Goal: Task Accomplishment & Management: Manage account settings

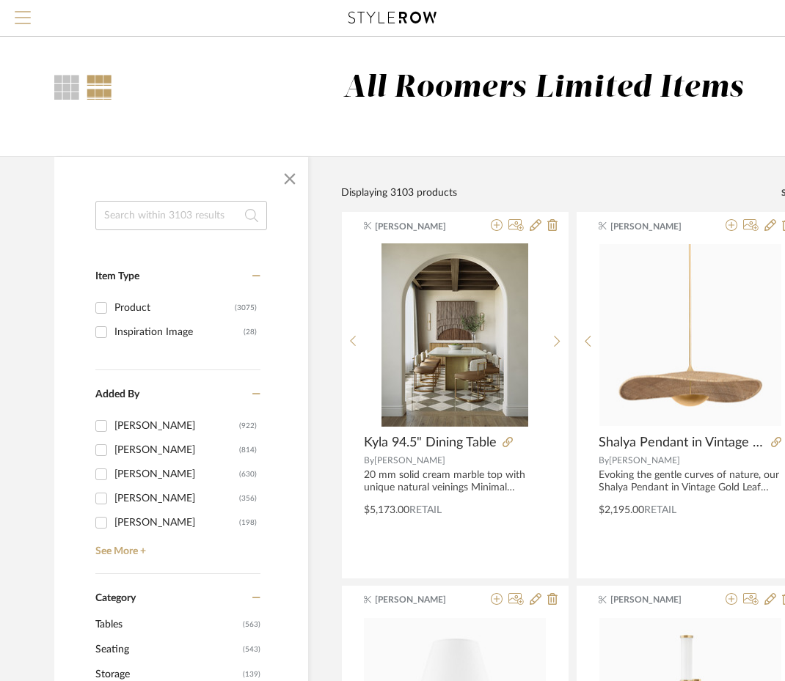
click at [20, 15] on span "Menu" at bounding box center [23, 22] width 16 height 22
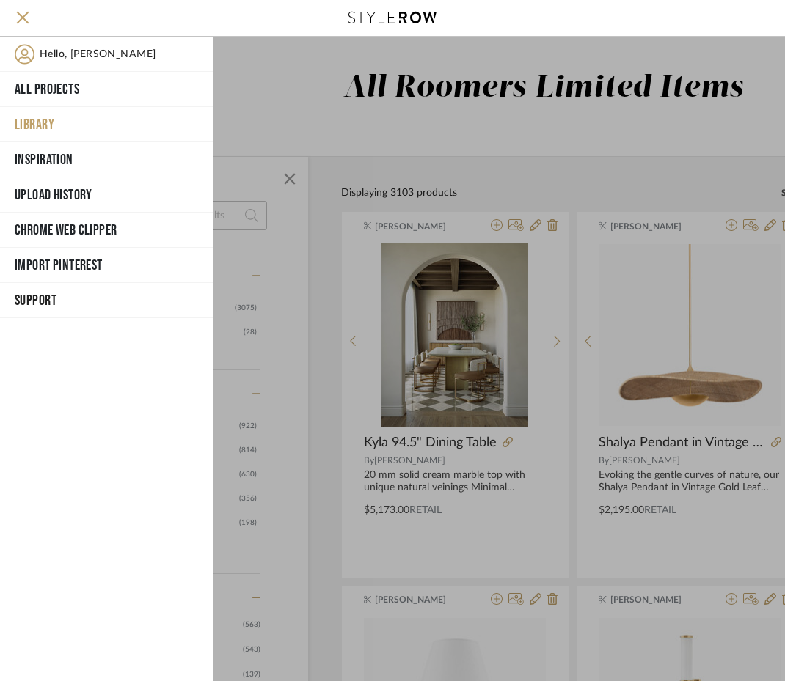
click at [31, 118] on button "Library" at bounding box center [106, 124] width 213 height 35
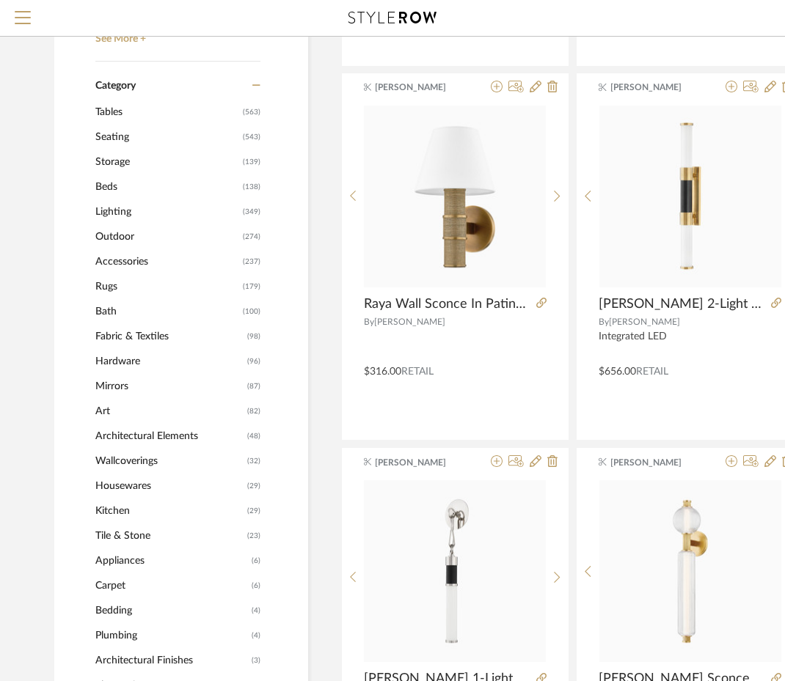
scroll to position [513, 0]
click at [108, 162] on span "Storage" at bounding box center [167, 161] width 144 height 25
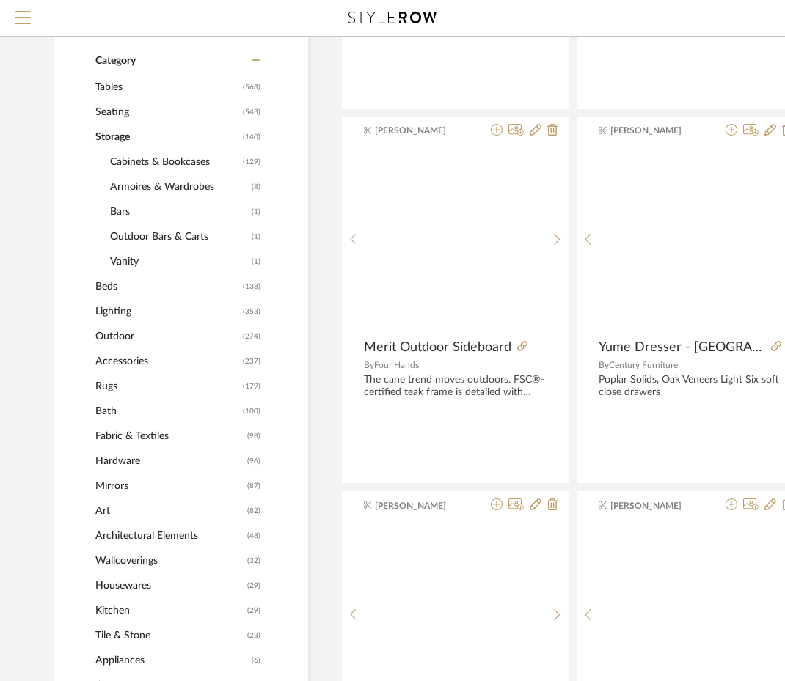
scroll to position [511, 0]
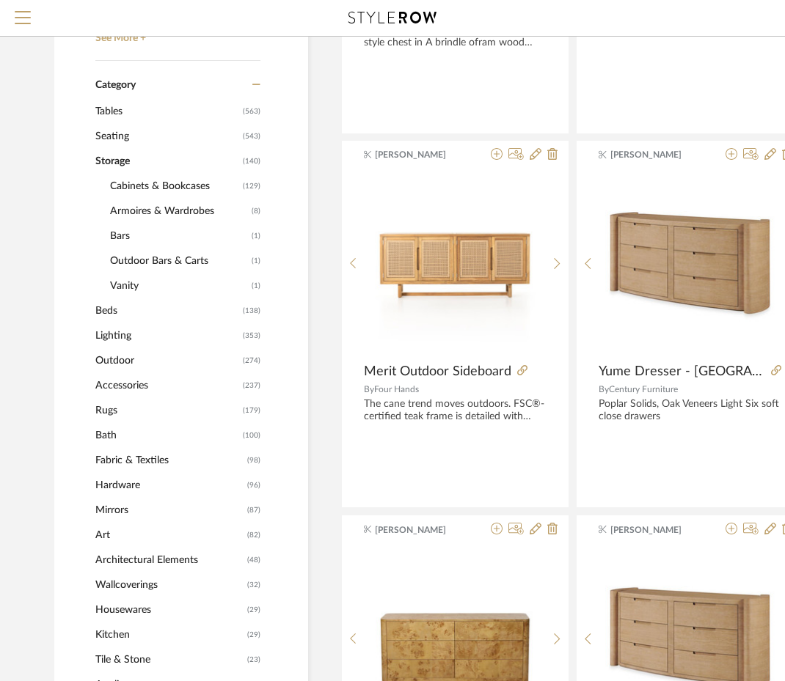
click at [98, 158] on span "Storage" at bounding box center [167, 161] width 144 height 25
click at [107, 112] on span "Tables" at bounding box center [167, 111] width 144 height 25
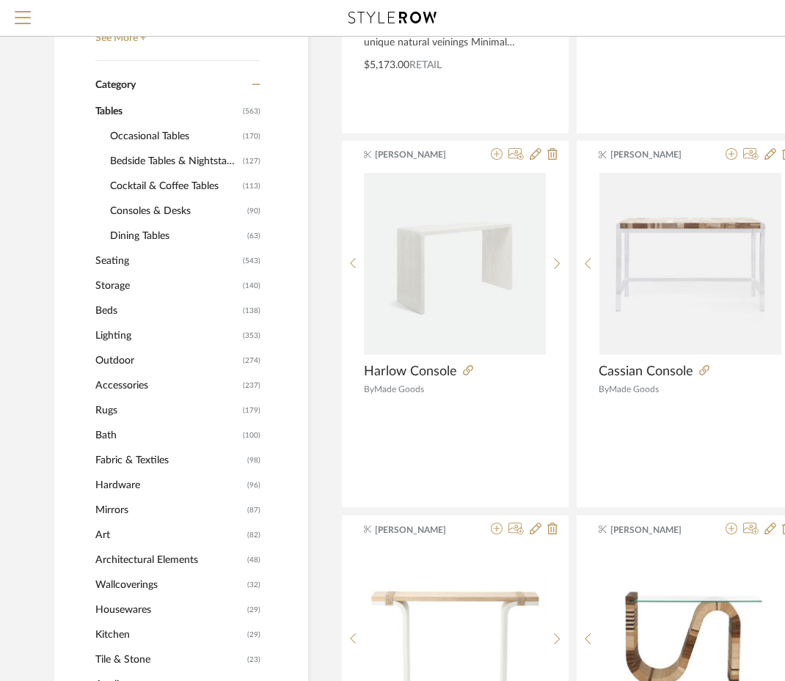
click at [107, 112] on span "Tables" at bounding box center [167, 111] width 144 height 25
click at [112, 285] on span "Storage" at bounding box center [167, 286] width 144 height 25
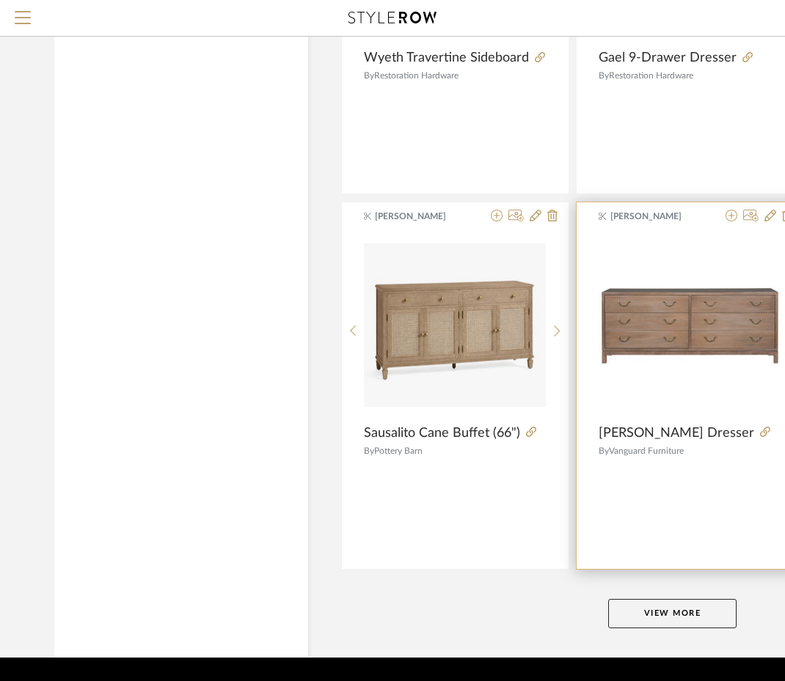
scroll to position [6497, 0]
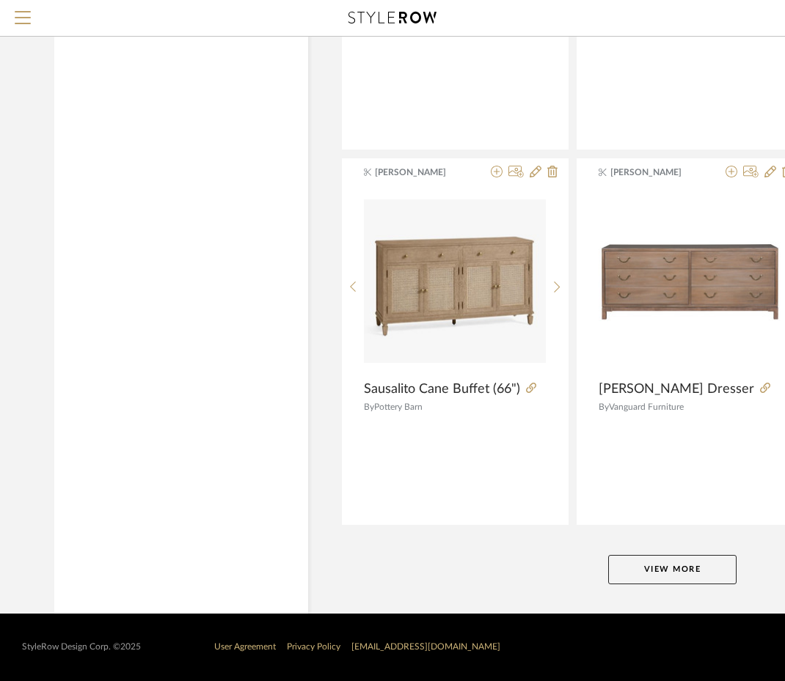
click at [685, 560] on button "View More" at bounding box center [672, 569] width 128 height 29
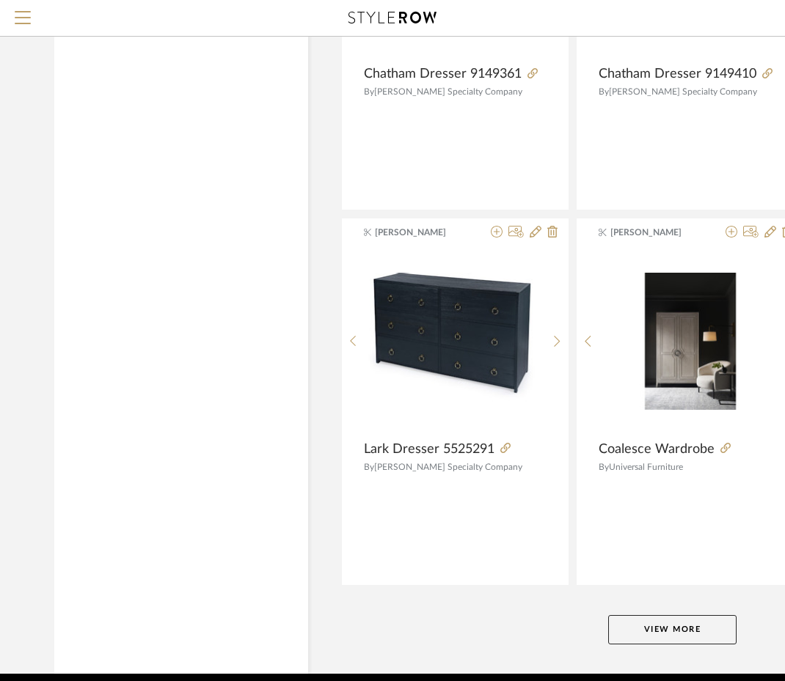
scroll to position [13251, 0]
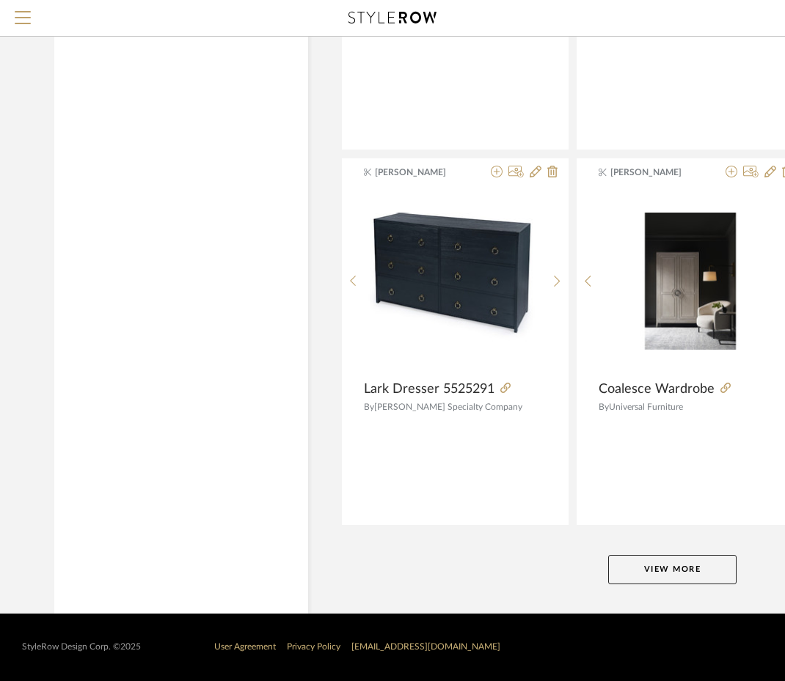
click at [687, 573] on button "View More" at bounding box center [672, 569] width 128 height 29
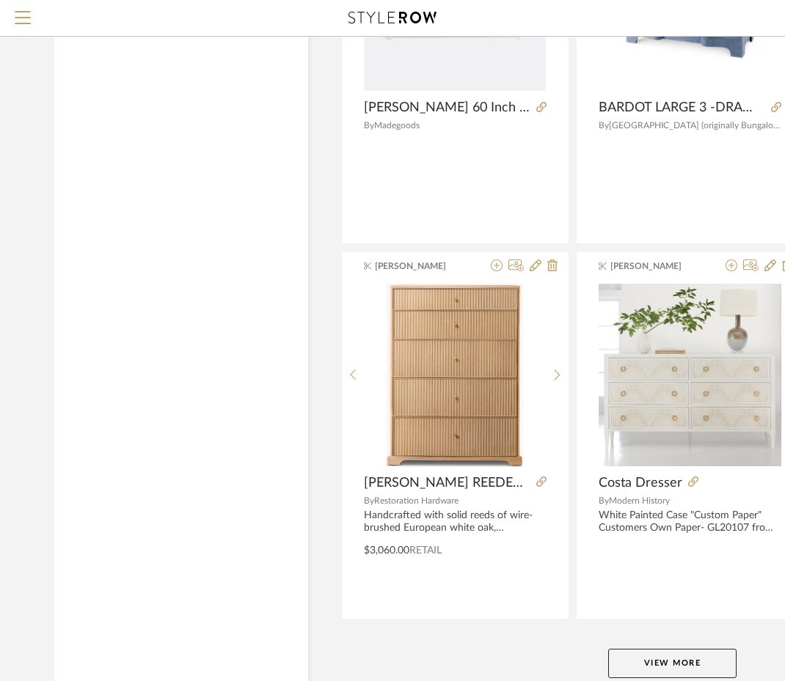
scroll to position [20005, 0]
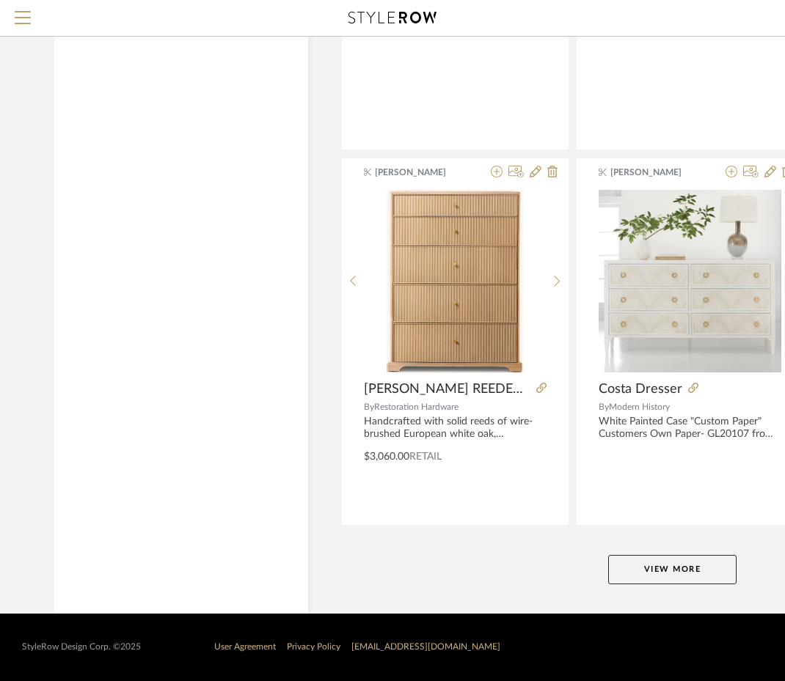
click at [649, 580] on button "View More" at bounding box center [672, 569] width 128 height 29
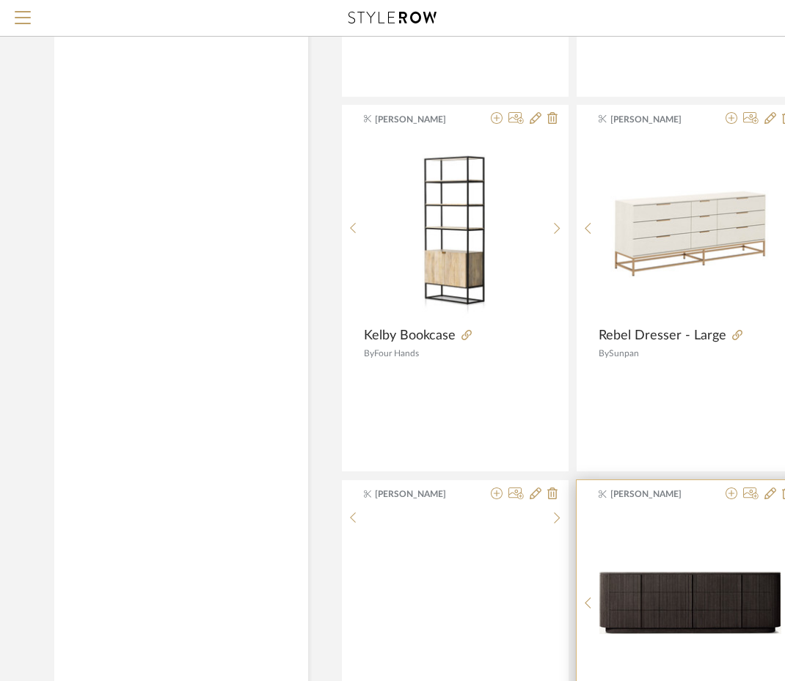
scroll to position [22719, 0]
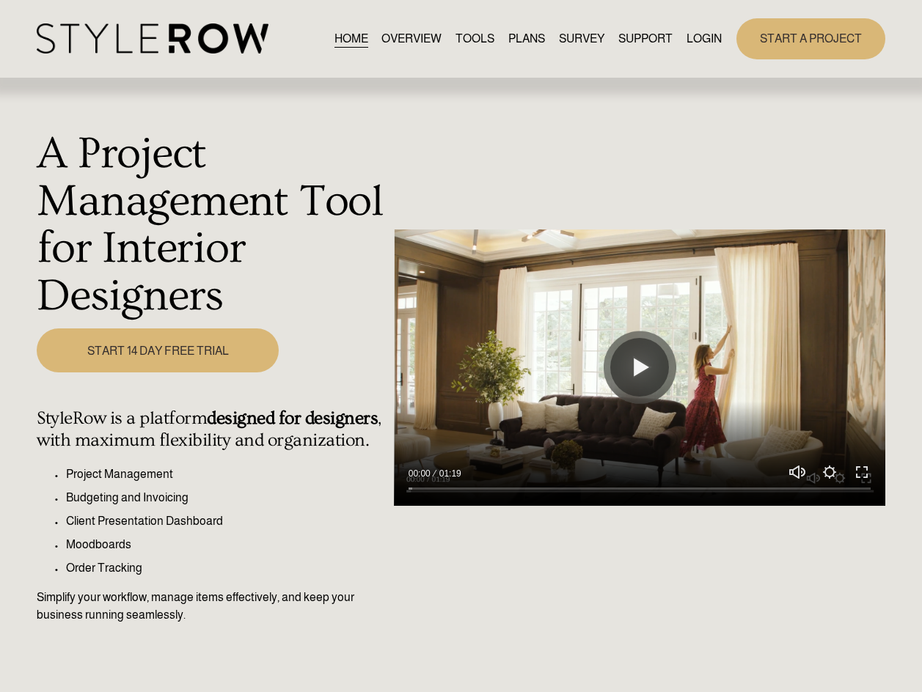
click at [693, 33] on link "LOGIN" at bounding box center [704, 39] width 35 height 20
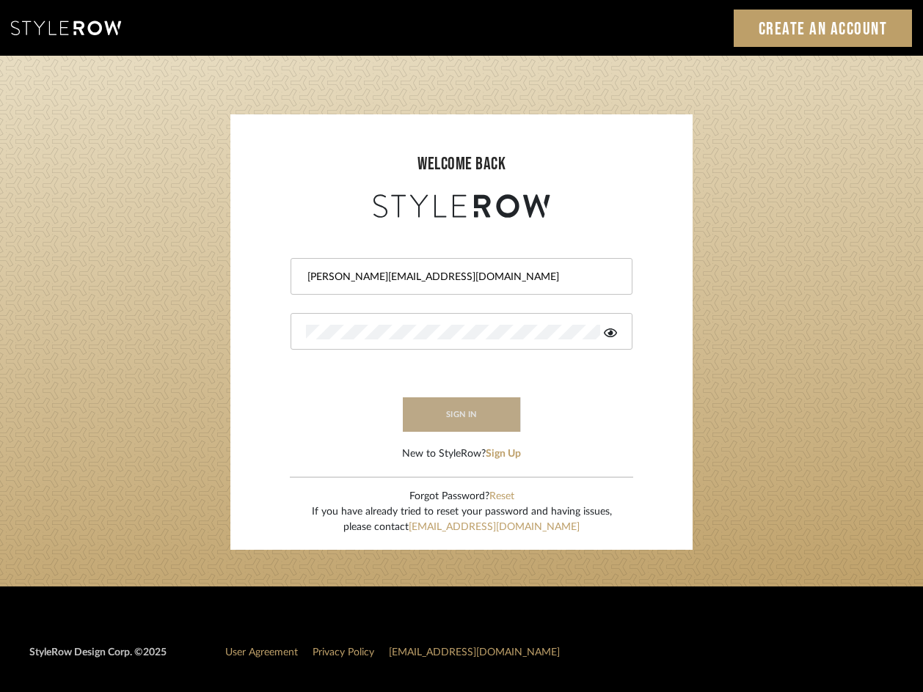
click at [480, 419] on button "sign in" at bounding box center [461, 415] width 117 height 34
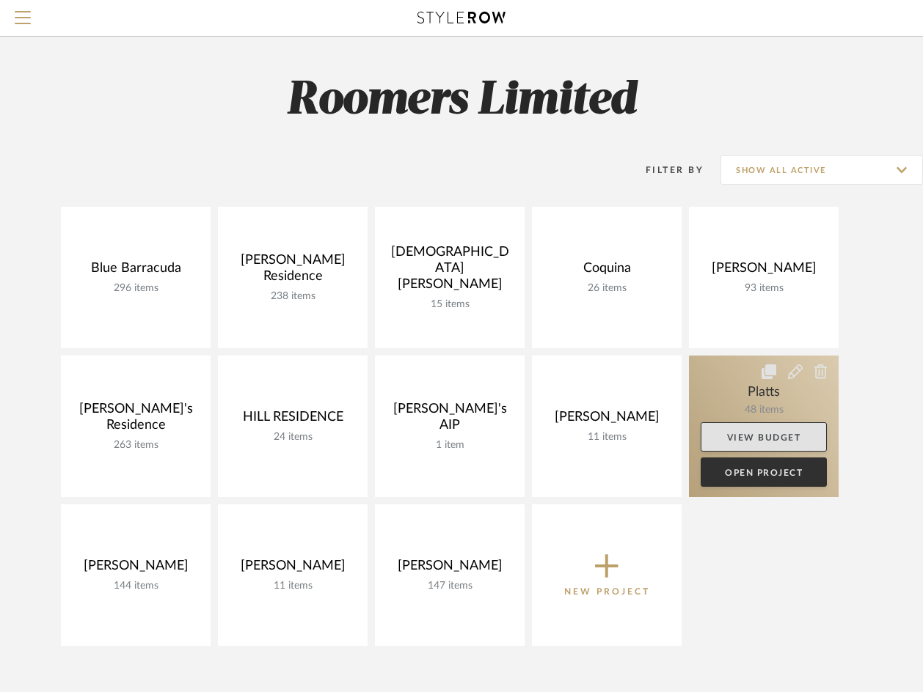
click at [791, 378] on div "Platts 48 items View Budget Open Project" at bounding box center [764, 427] width 150 height 142
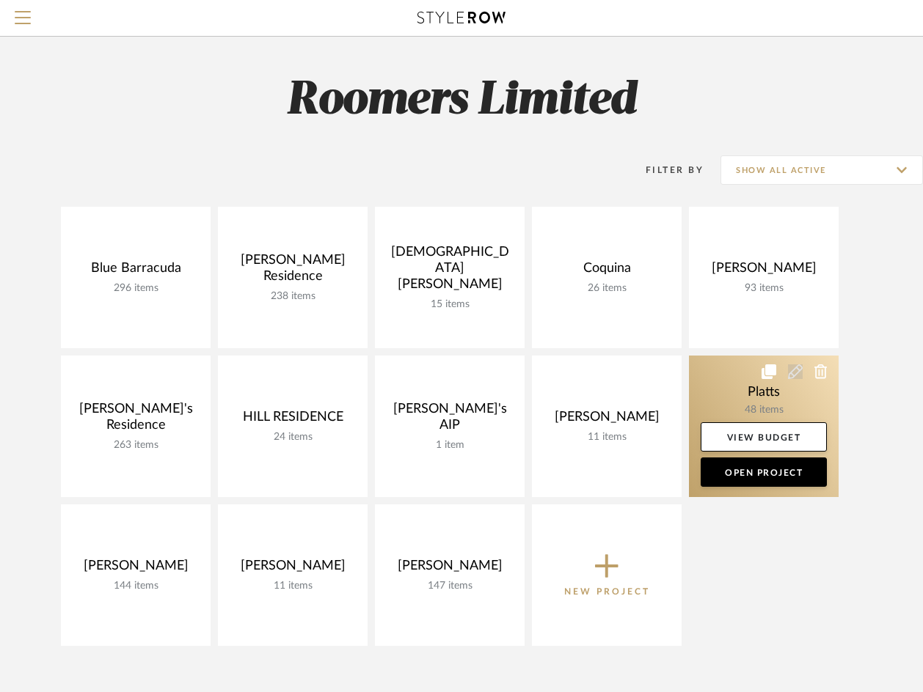
click at [794, 371] on icon at bounding box center [795, 372] width 15 height 15
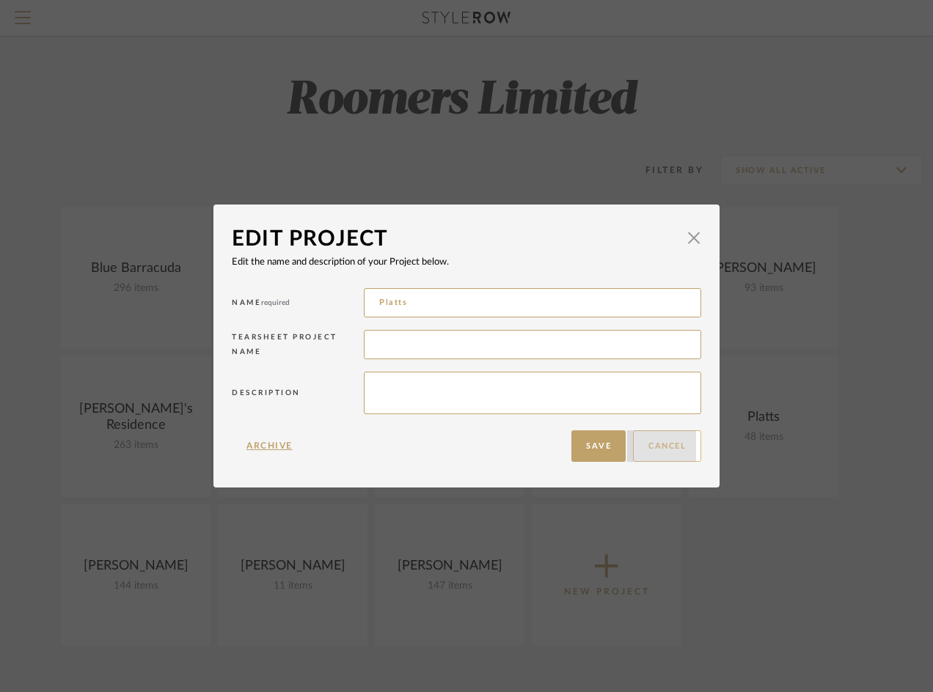
click at [648, 441] on button "Cancel" at bounding box center [667, 447] width 68 height 32
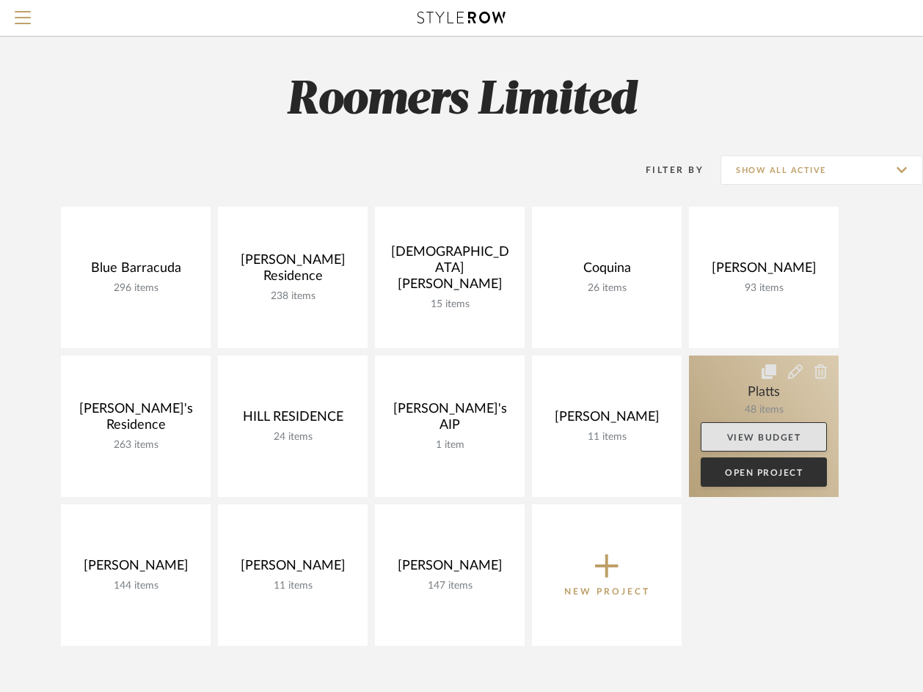
click at [806, 404] on link at bounding box center [764, 427] width 150 height 142
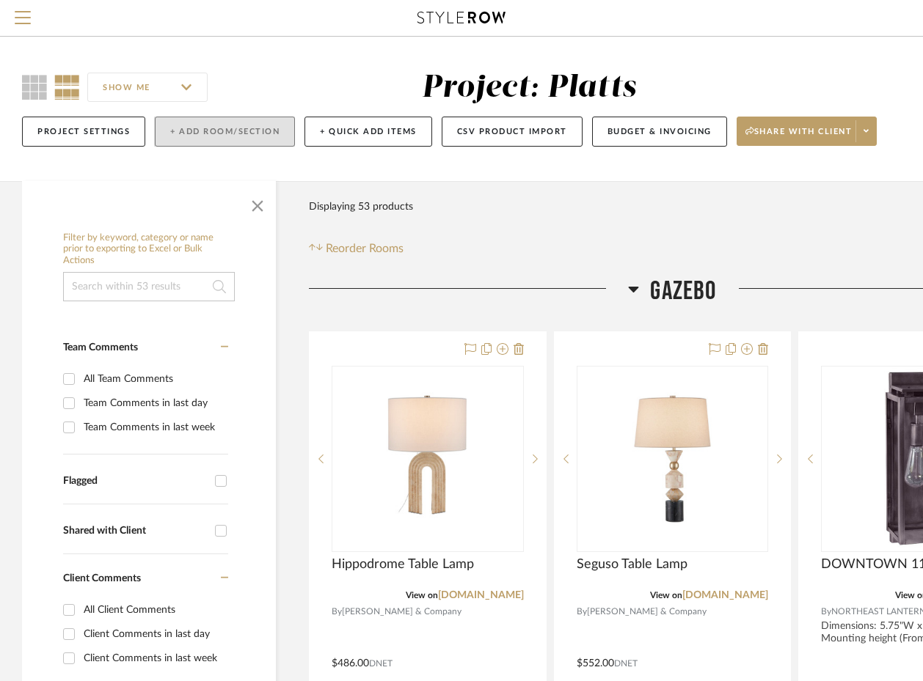
click at [184, 139] on button "+ Add Room/Section" at bounding box center [225, 132] width 140 height 30
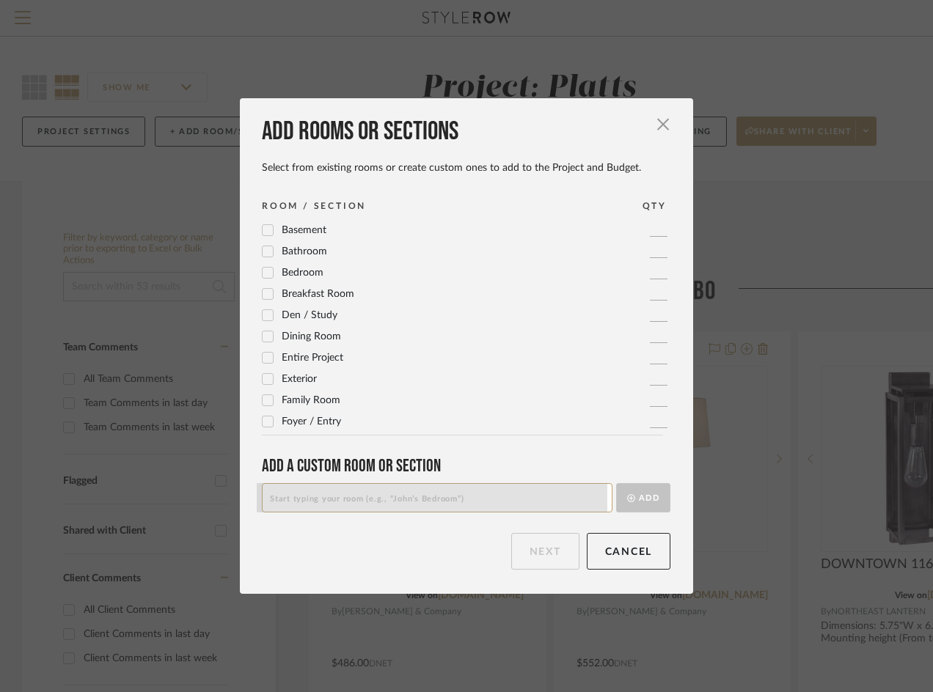
click at [290, 497] on input at bounding box center [437, 497] width 351 height 29
drag, startPoint x: 358, startPoint y: 498, endPoint x: 316, endPoint y: 497, distance: 41.8
click at [316, 497] on input "Primary Bed / [GEOGRAPHIC_DATA]" at bounding box center [437, 497] width 351 height 29
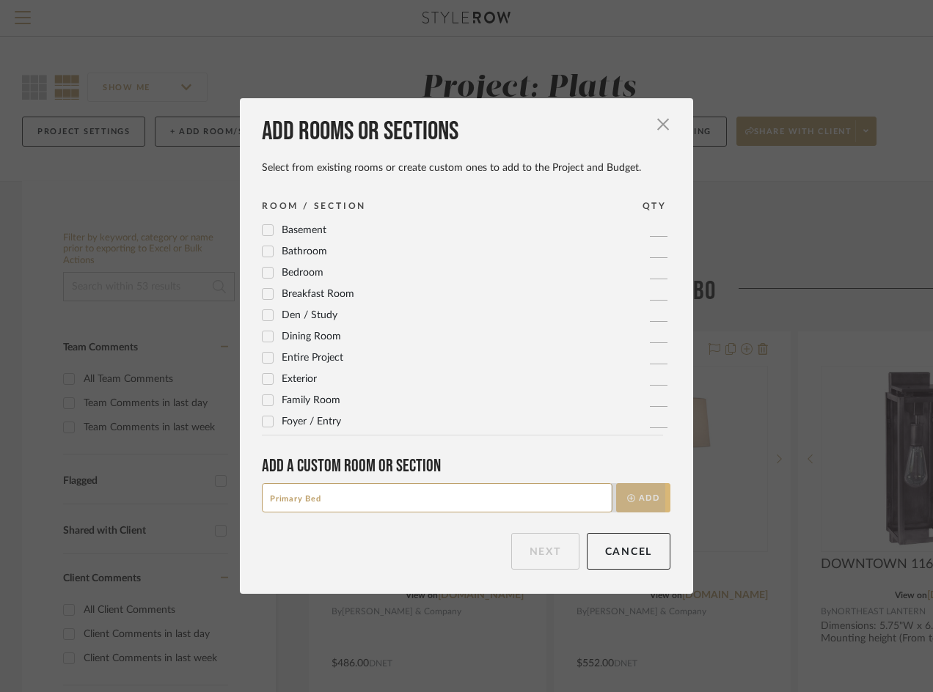
type input "Primary Bed"
click at [646, 502] on button "Add" at bounding box center [643, 497] width 54 height 29
click at [633, 493] on button "Add" at bounding box center [643, 497] width 54 height 29
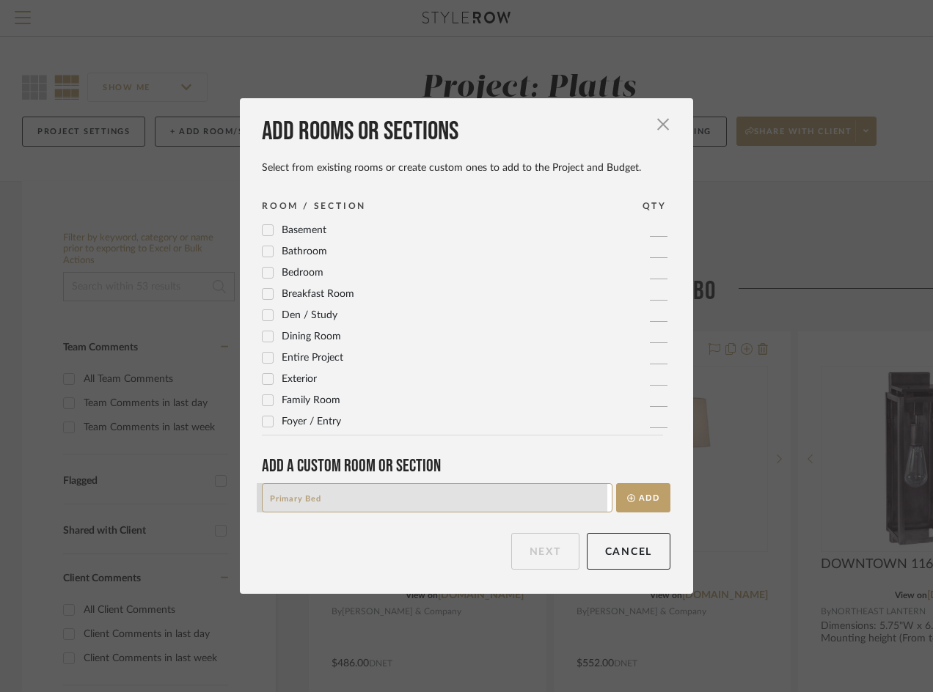
drag, startPoint x: 332, startPoint y: 495, endPoint x: 340, endPoint y: 497, distance: 8.2
click at [333, 496] on input "Primary Bed" at bounding box center [437, 497] width 351 height 29
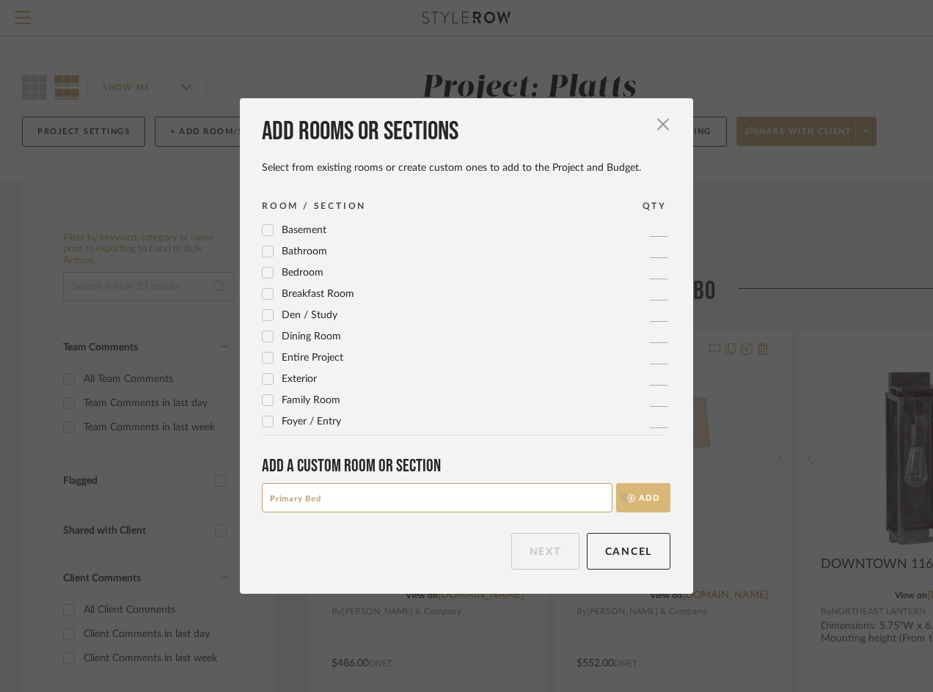
click at [627, 497] on icon "submit" at bounding box center [631, 498] width 8 height 8
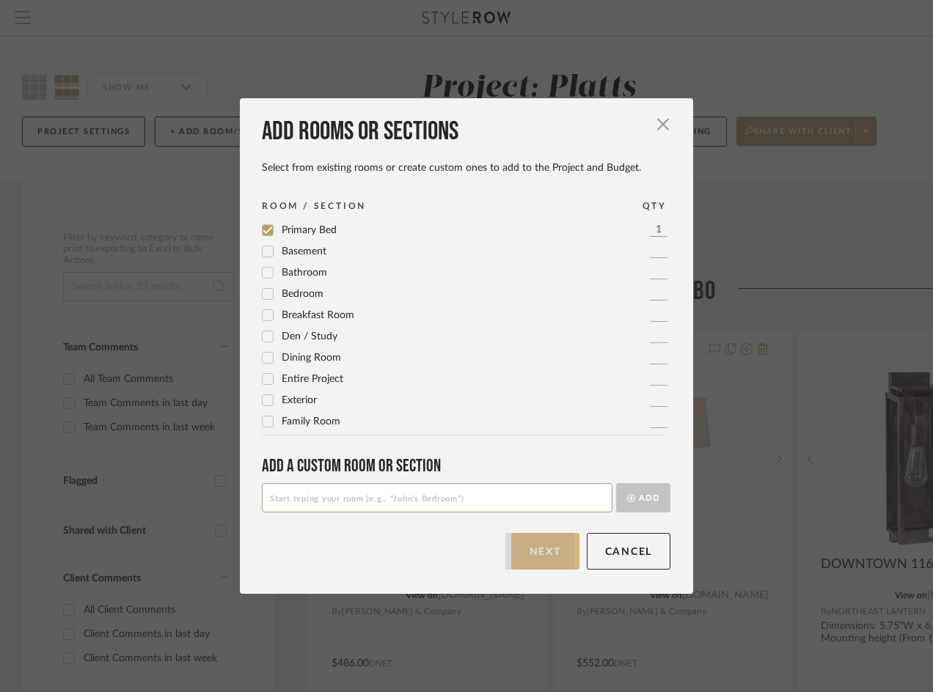
click at [543, 558] on button "Next" at bounding box center [545, 551] width 68 height 37
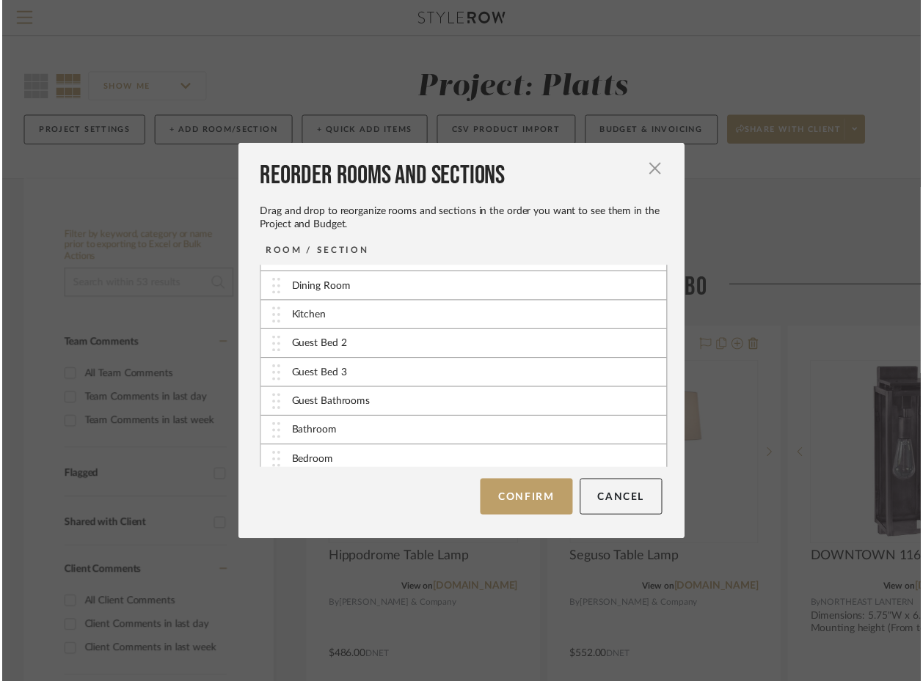
scroll to position [235, 0]
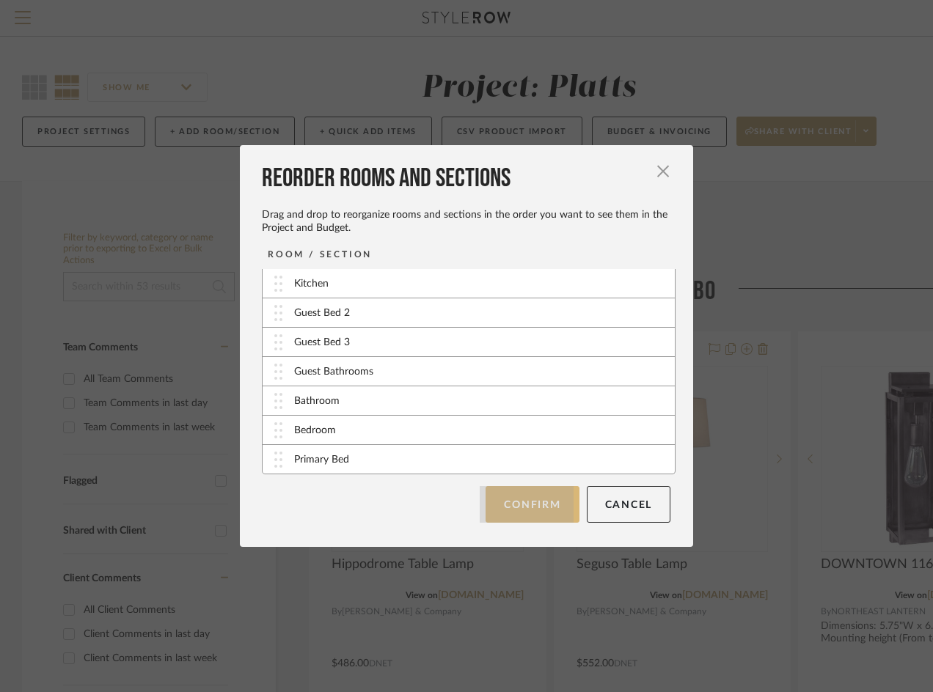
click at [504, 506] on button "Confirm" at bounding box center [532, 504] width 93 height 37
